Goal: Check status: Check status

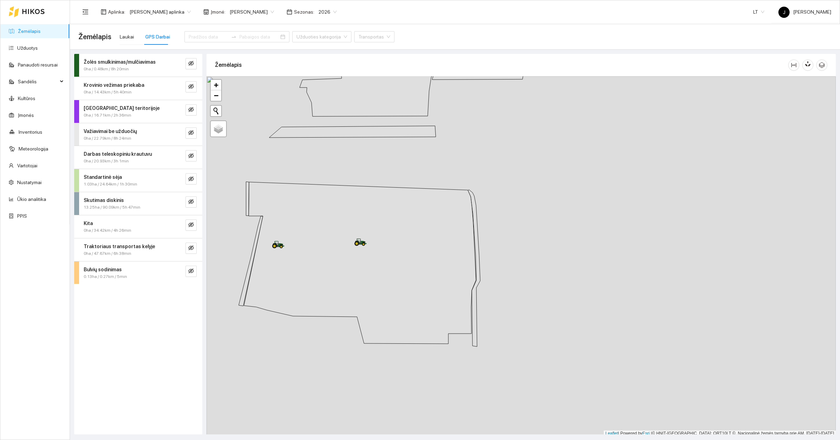
scroll to position [2, 0]
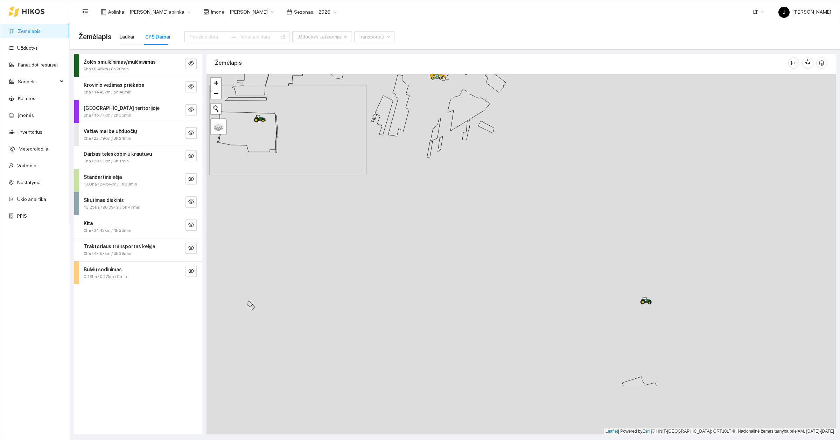
drag, startPoint x: 739, startPoint y: 325, endPoint x: 601, endPoint y: 224, distance: 170.5
click at [601, 224] on div at bounding box center [521, 254] width 629 height 360
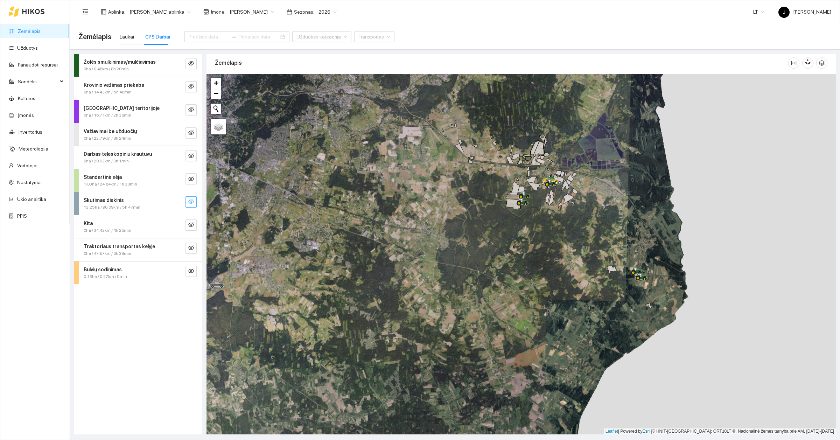
click at [192, 204] on icon "eye-invisible" at bounding box center [191, 201] width 6 height 5
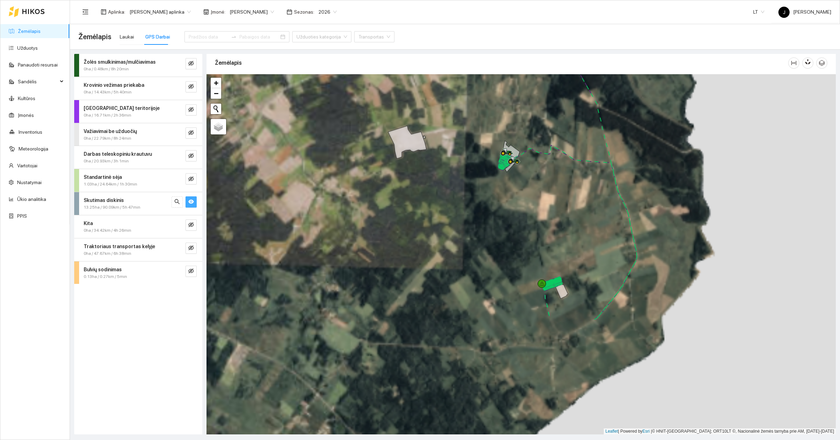
drag, startPoint x: 656, startPoint y: 313, endPoint x: 550, endPoint y: 163, distance: 183.9
click at [550, 163] on div at bounding box center [521, 254] width 629 height 360
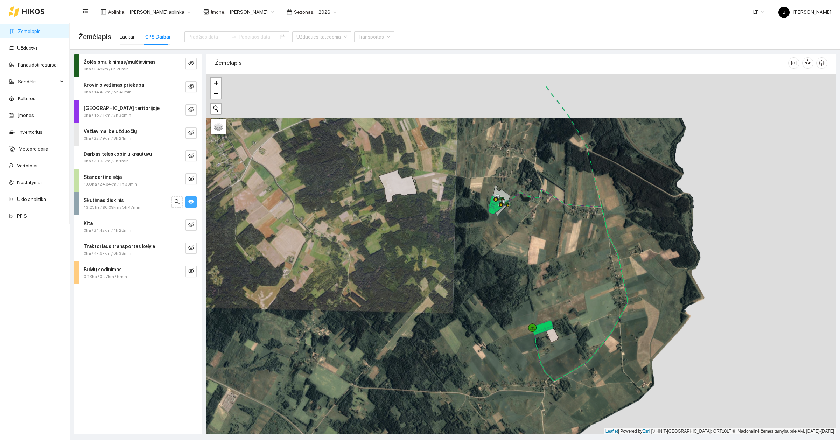
drag, startPoint x: 548, startPoint y: 186, endPoint x: 522, endPoint y: 237, distance: 57.6
click at [522, 237] on div at bounding box center [521, 254] width 629 height 360
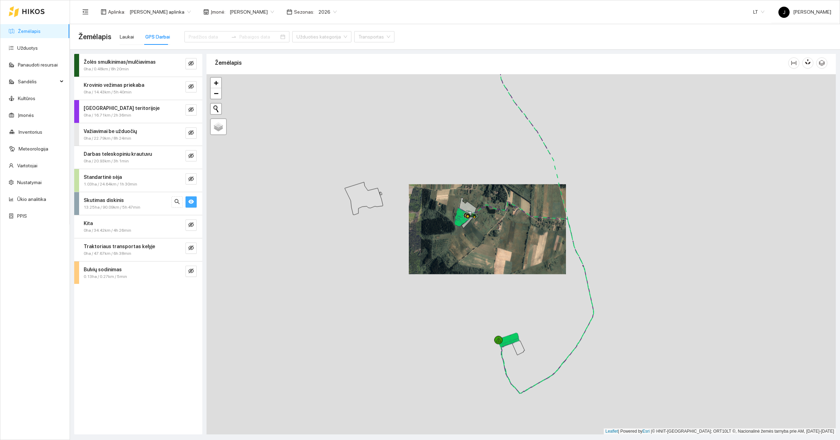
drag, startPoint x: 438, startPoint y: 327, endPoint x: 461, endPoint y: 283, distance: 50.3
click at [461, 284] on div at bounding box center [521, 254] width 629 height 360
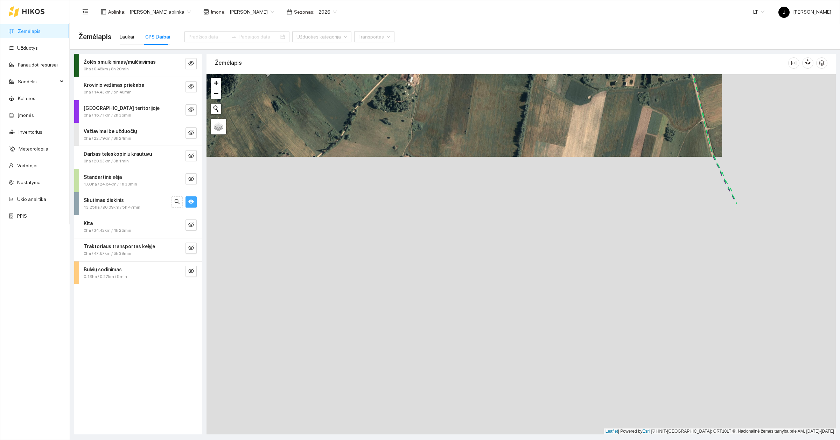
drag, startPoint x: 492, startPoint y: 372, endPoint x: 365, endPoint y: 85, distance: 314.0
click at [366, 85] on div at bounding box center [521, 254] width 629 height 360
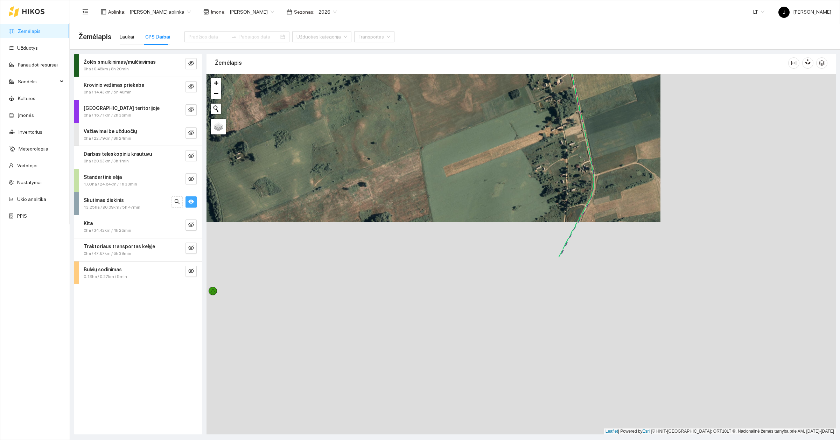
drag, startPoint x: 568, startPoint y: 344, endPoint x: 382, endPoint y: 118, distance: 292.5
click at [382, 118] on div at bounding box center [521, 254] width 629 height 360
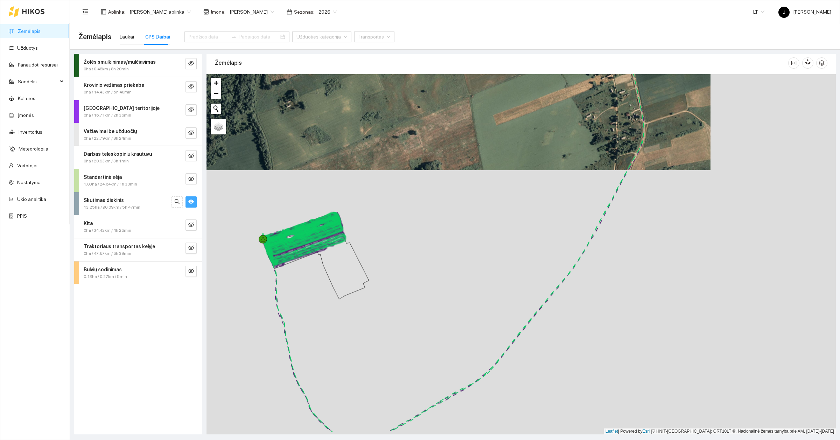
drag, startPoint x: 360, startPoint y: 308, endPoint x: 401, endPoint y: 260, distance: 63.6
click at [422, 270] on div at bounding box center [521, 254] width 629 height 360
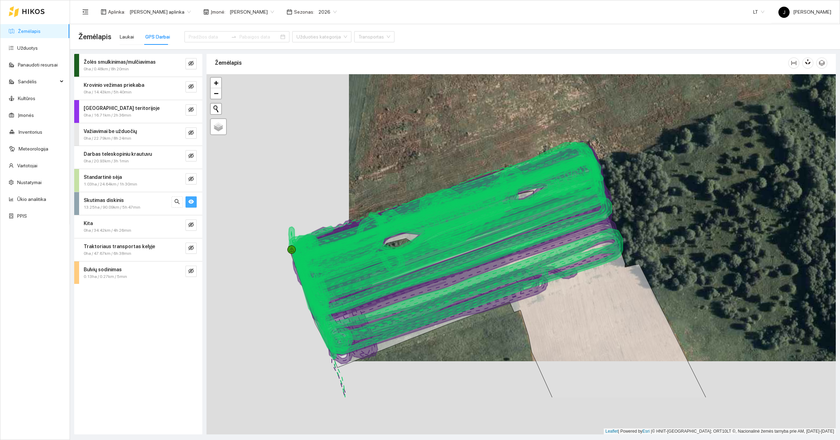
drag, startPoint x: 322, startPoint y: 300, endPoint x: 481, endPoint y: 223, distance: 175.7
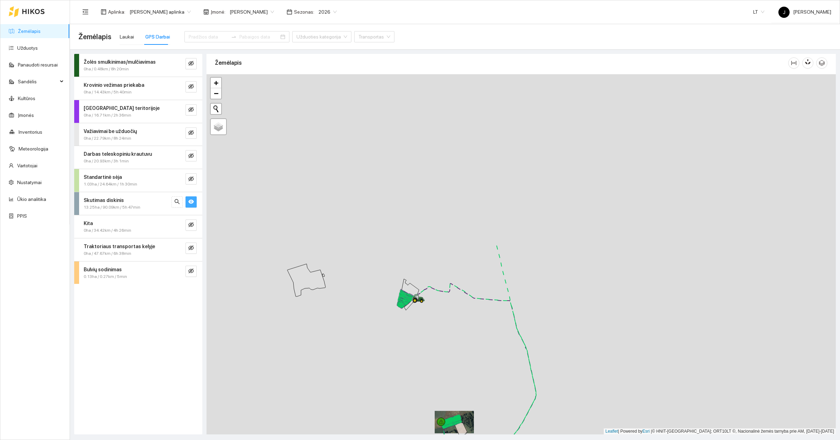
drag, startPoint x: 459, startPoint y: 139, endPoint x: 429, endPoint y: 342, distance: 204.9
click at [429, 342] on div at bounding box center [521, 254] width 629 height 360
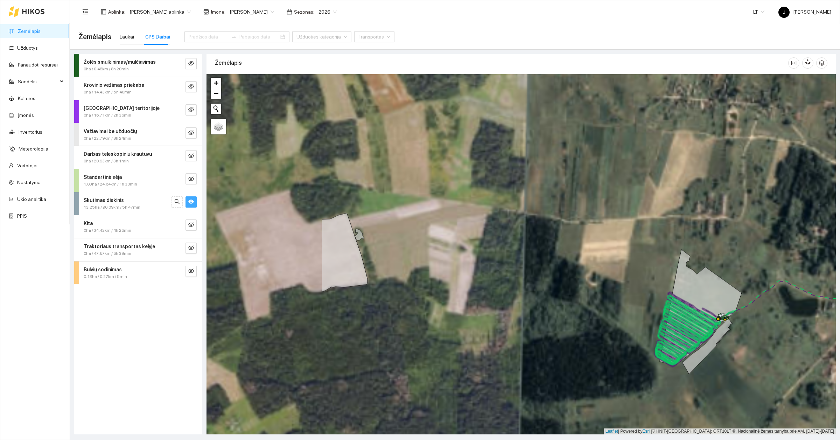
drag, startPoint x: 440, startPoint y: 240, endPoint x: 627, endPoint y: 358, distance: 221.9
click at [627, 358] on div at bounding box center [521, 254] width 629 height 360
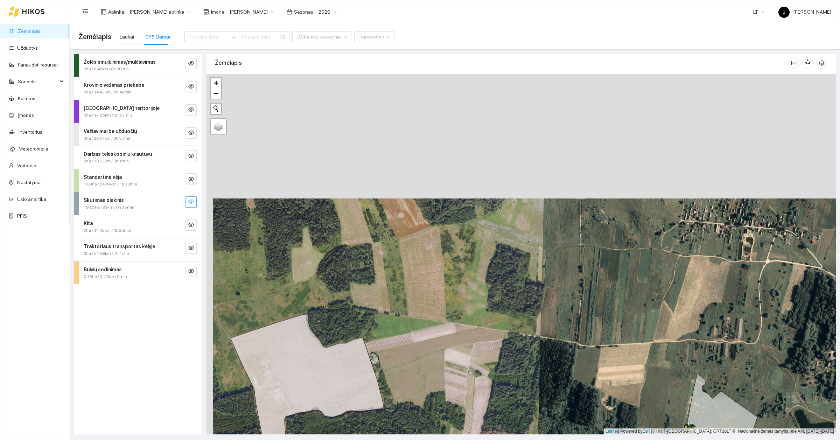
drag, startPoint x: 372, startPoint y: 133, endPoint x: 431, endPoint y: 336, distance: 211.1
click at [431, 336] on div at bounding box center [521, 254] width 629 height 360
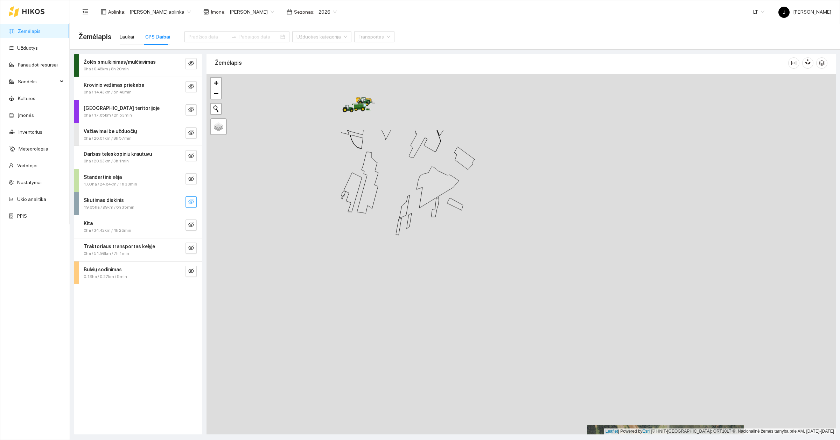
drag, startPoint x: 413, startPoint y: 281, endPoint x: 611, endPoint y: 374, distance: 218.2
click at [611, 374] on div at bounding box center [521, 254] width 629 height 360
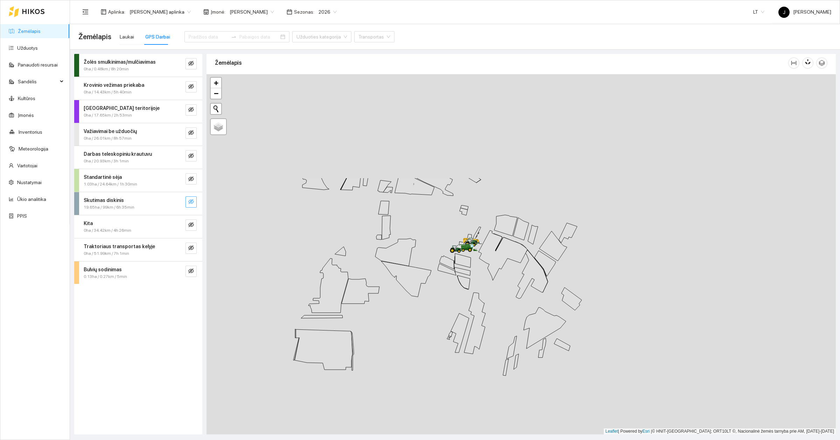
drag, startPoint x: 388, startPoint y: 171, endPoint x: 479, endPoint y: 273, distance: 136.9
click at [479, 273] on div at bounding box center [521, 254] width 629 height 360
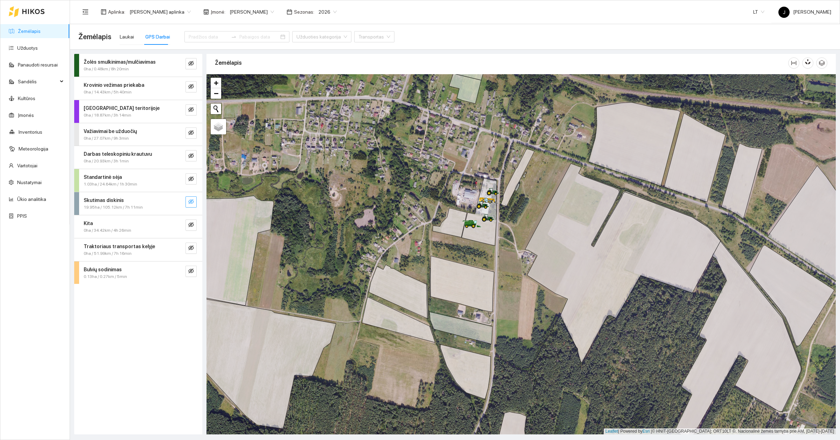
click at [491, 363] on div at bounding box center [521, 254] width 629 height 360
click at [164, 37] on div "GPS Darbai" at bounding box center [157, 37] width 25 height 8
click at [203, 34] on input at bounding box center [209, 37] width 40 height 8
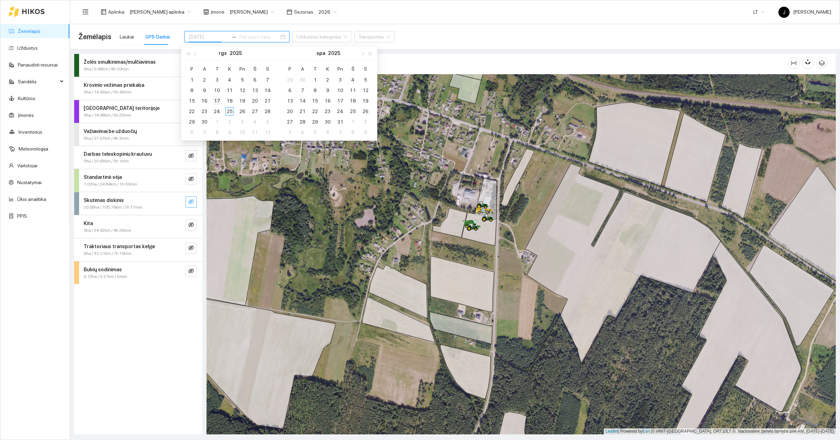
type input "[DATE]"
click at [218, 102] on div "17" at bounding box center [217, 101] width 8 height 8
type input "[DATE]"
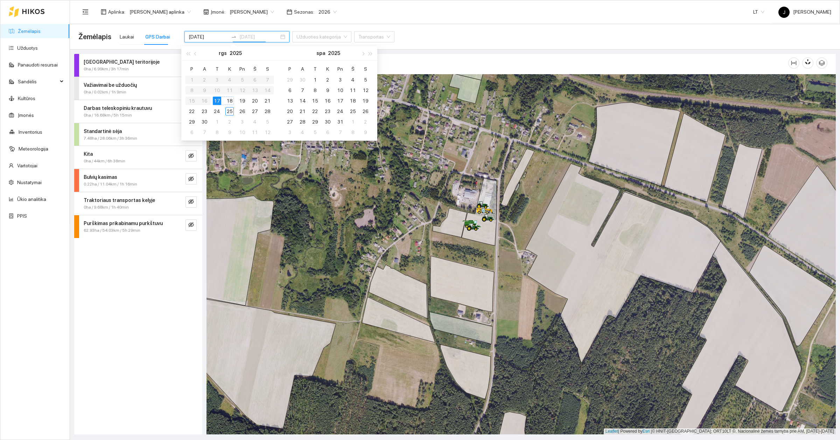
type input "[DATE]"
click at [217, 100] on div "17" at bounding box center [217, 101] width 8 height 8
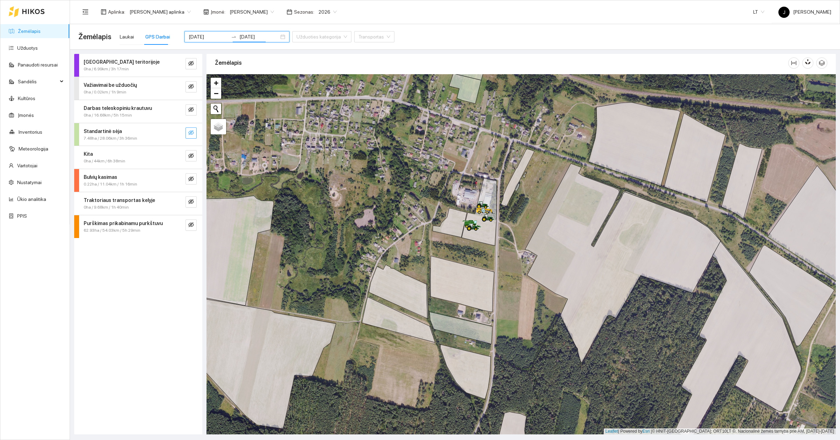
click at [193, 135] on icon "eye-invisible" at bounding box center [191, 133] width 6 height 6
click at [188, 135] on icon "eye" at bounding box center [191, 133] width 6 height 6
click at [144, 132] on div "Standartinė sėja" at bounding box center [127, 131] width 86 height 8
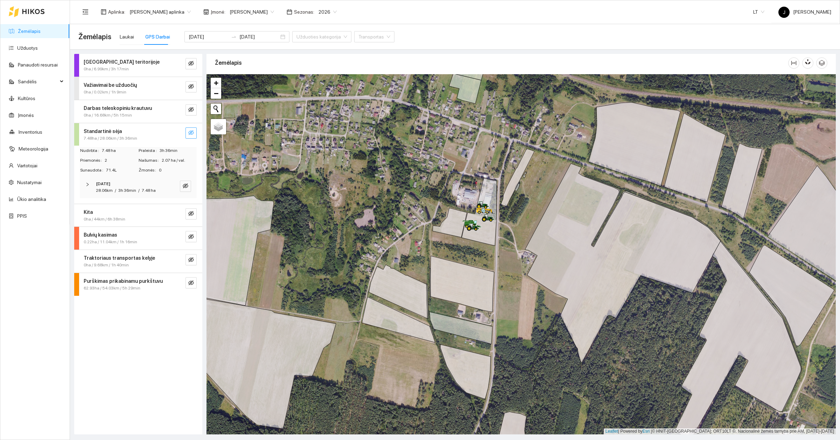
click at [92, 188] on div "[DATE] 28.06km / 3h 36min / 7.48 ha" at bounding box center [138, 187] width 117 height 22
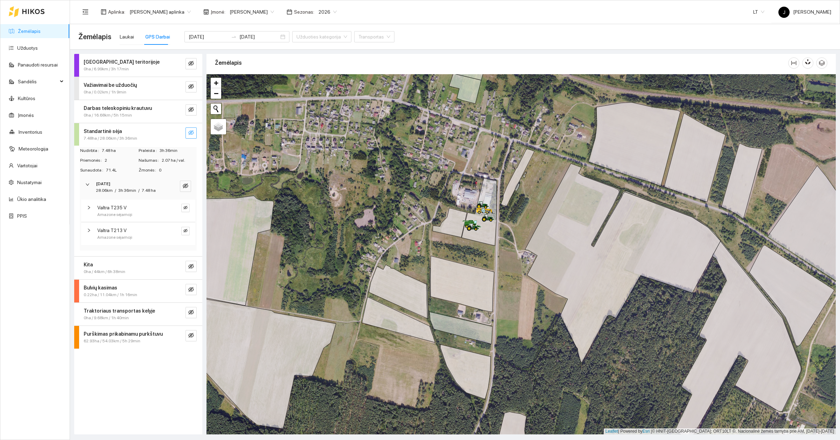
click at [90, 181] on div at bounding box center [89, 185] width 8 height 8
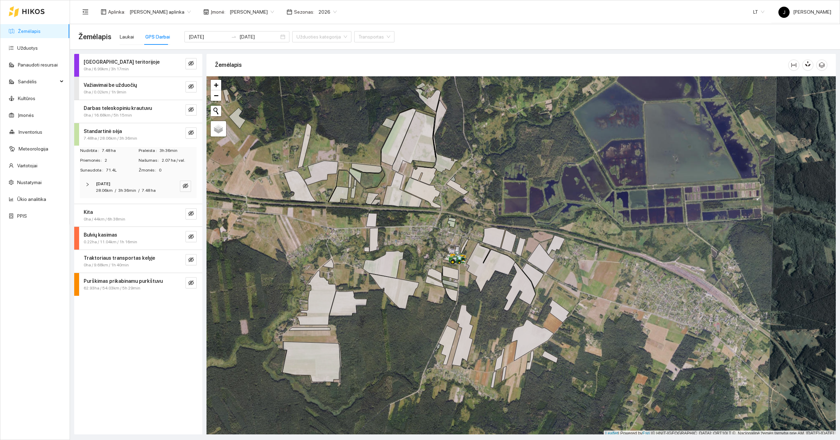
scroll to position [2, 0]
